Goal: Task Accomplishment & Management: Use online tool/utility

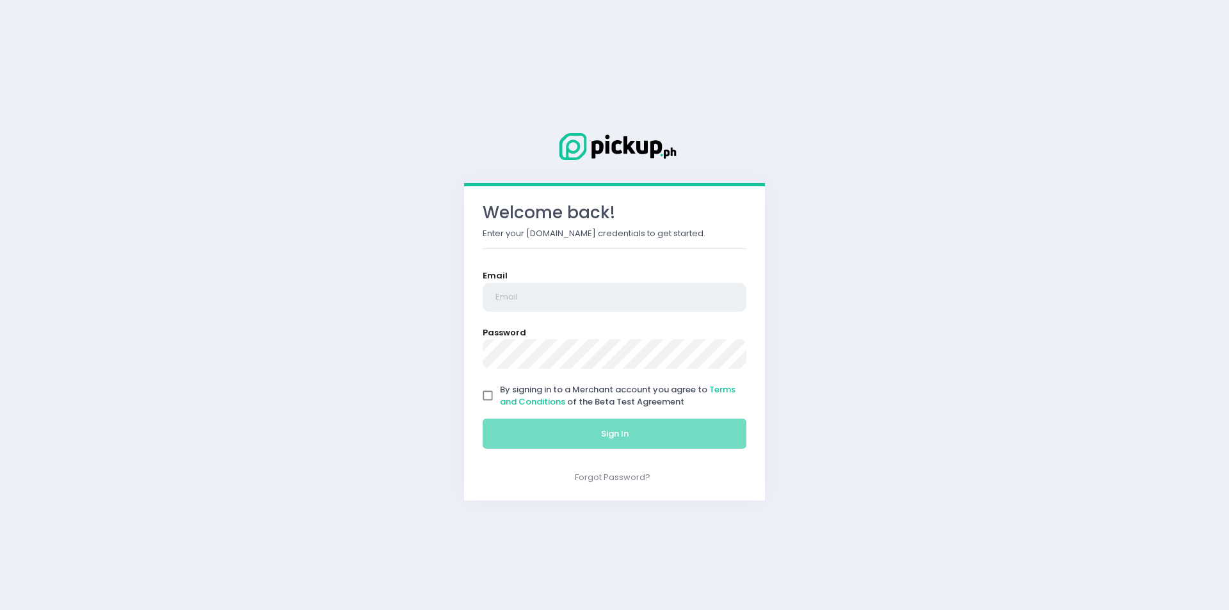
type input "[EMAIL_ADDRESS][DOMAIN_NAME]"
click at [488, 395] on input "By signing in to a Merchant account you agree to Terms and Conditions of the Be…" at bounding box center [487, 395] width 24 height 24
checkbox input "true"
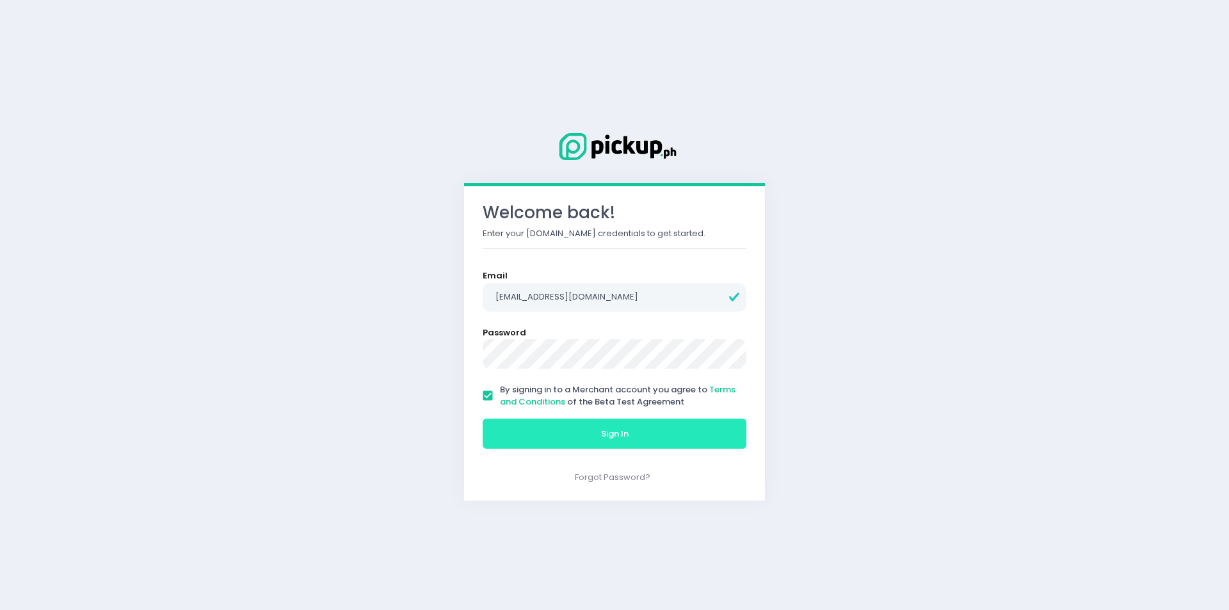
click at [664, 432] on button "Sign In" at bounding box center [614, 433] width 264 height 31
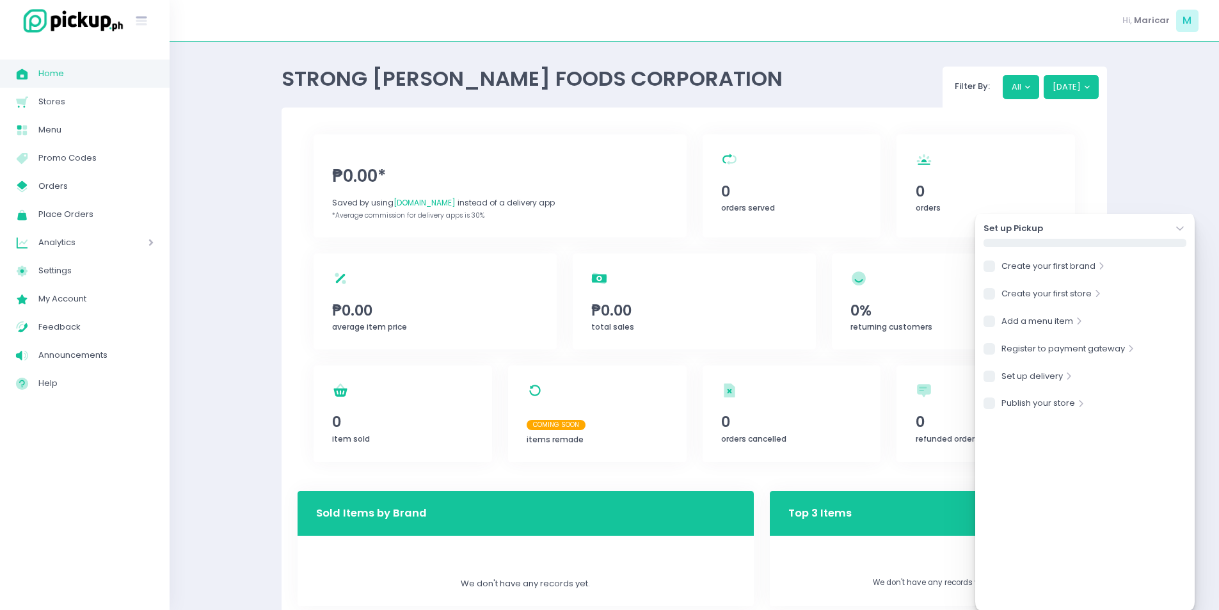
click at [1173, 227] on icon "Stockholm-icons / Navigation / Angle-down Created with Sketch." at bounding box center [1179, 228] width 13 height 13
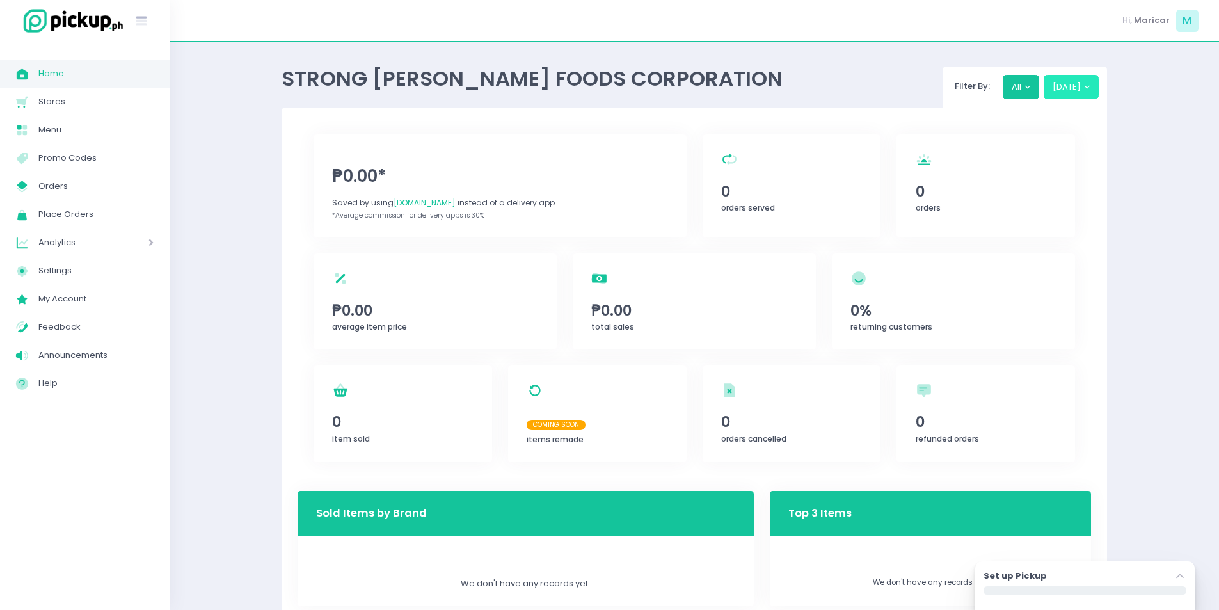
click at [1073, 86] on button "[DATE]" at bounding box center [1072, 87] width 56 height 24
click at [1079, 91] on button "[DATE]" at bounding box center [1072, 87] width 56 height 24
click at [930, 213] on div "orders Created with Sketch. 0 orders" at bounding box center [985, 185] width 179 height 103
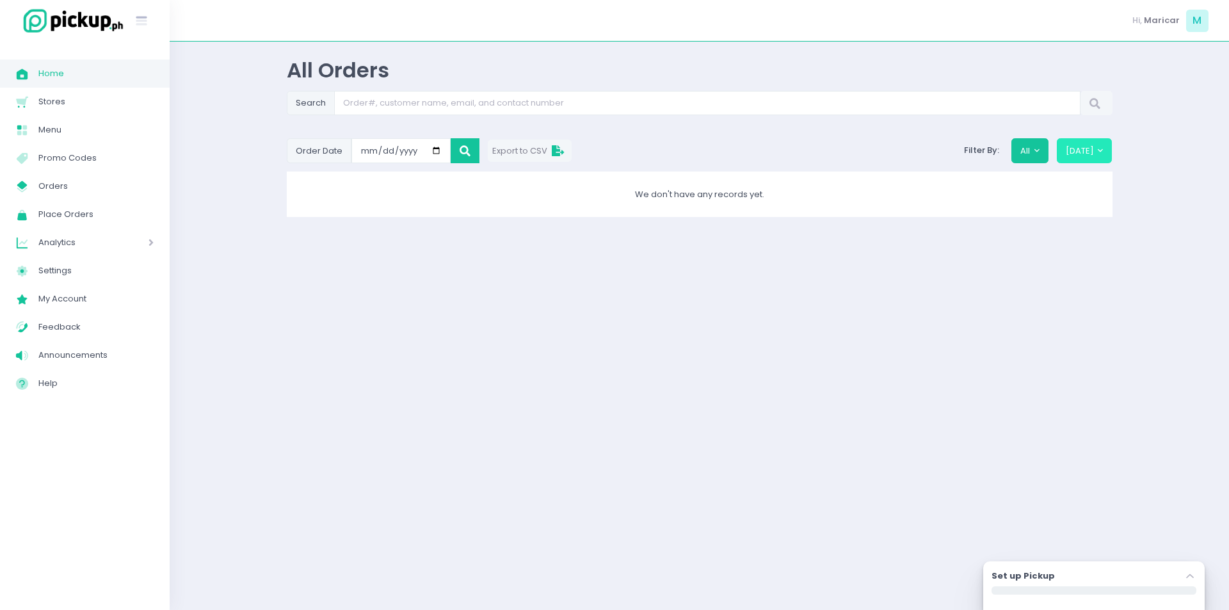
click at [1090, 150] on button "[DATE]" at bounding box center [1084, 150] width 56 height 24
click at [1088, 157] on button "[DATE]" at bounding box center [1084, 150] width 56 height 24
click at [1081, 151] on button "[DATE]" at bounding box center [1084, 150] width 56 height 24
click at [1078, 155] on button "[DATE]" at bounding box center [1084, 150] width 56 height 24
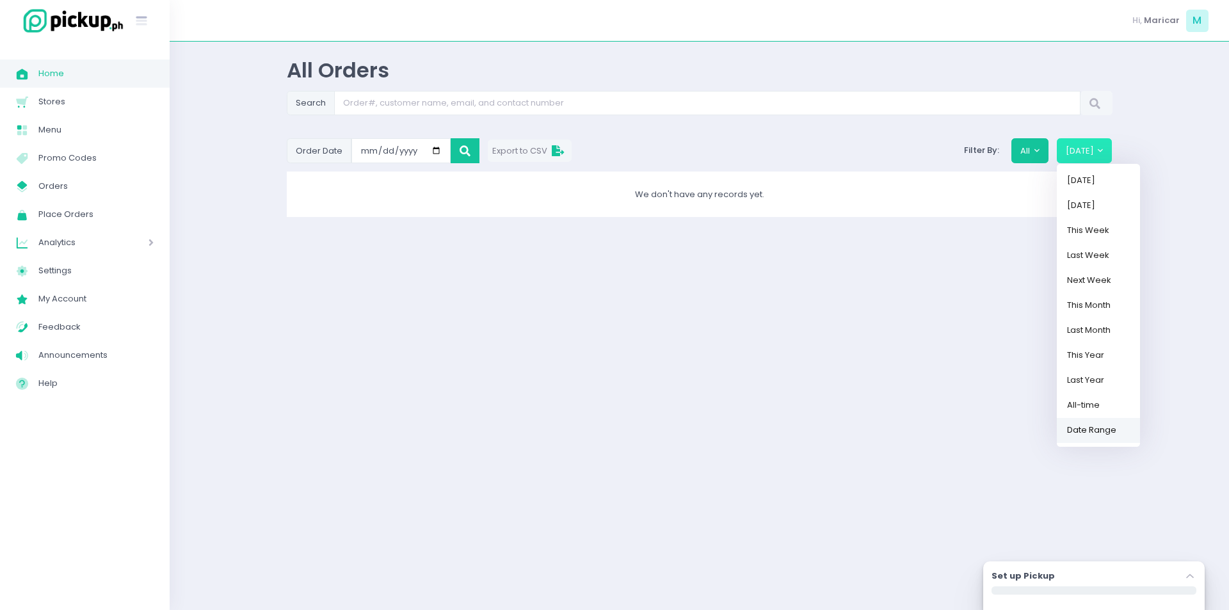
click at [1088, 428] on link "Date Range" at bounding box center [1097, 429] width 83 height 25
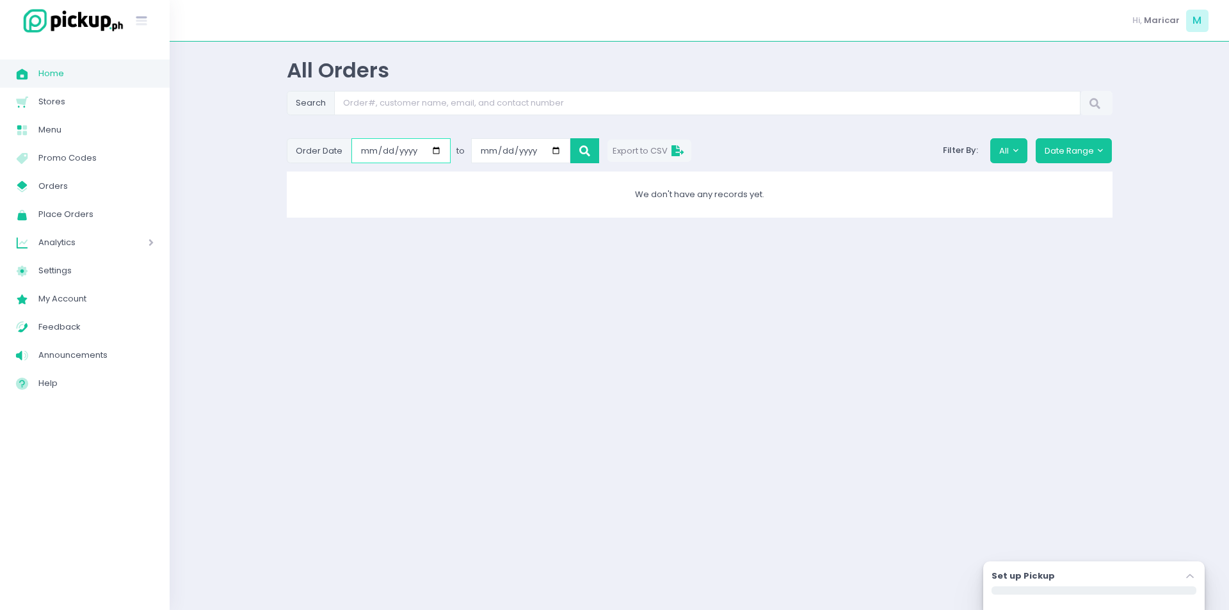
click at [384, 152] on input "[DATE]" at bounding box center [400, 150] width 99 height 24
click at [377, 150] on input "[DATE]" at bounding box center [400, 150] width 99 height 24
type input "[DATE]"
click at [499, 152] on input "[DATE]" at bounding box center [520, 150] width 99 height 24
type input "[DATE]"
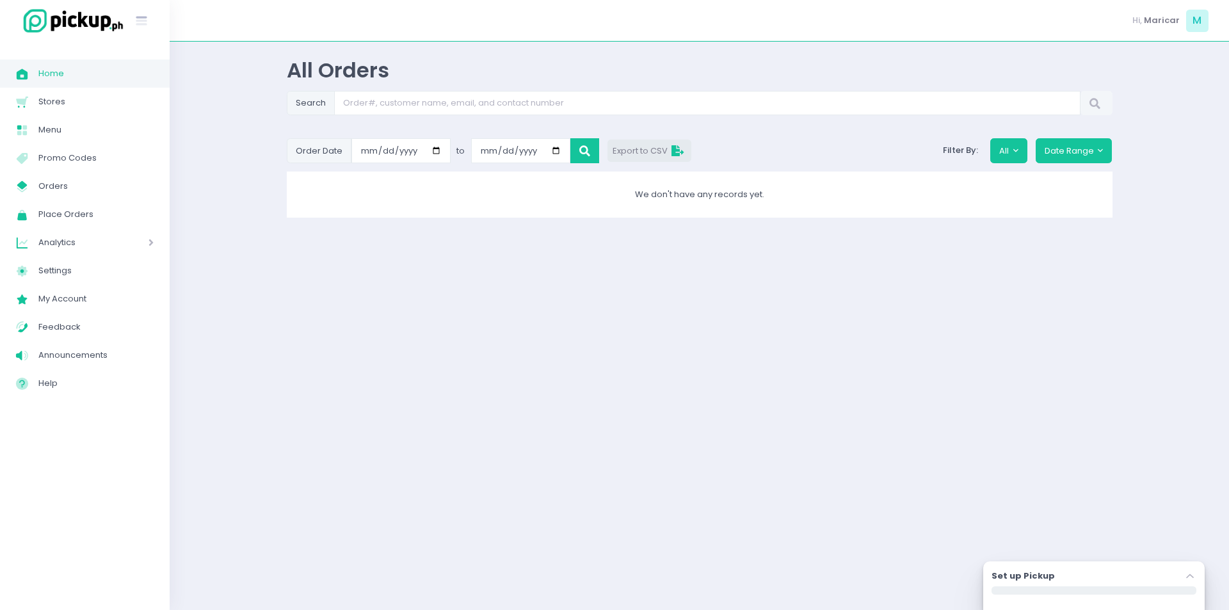
click at [645, 150] on span "Export to CSV" at bounding box center [649, 151] width 74 height 12
